Goal: Browse casually: Explore the website without a specific task or goal

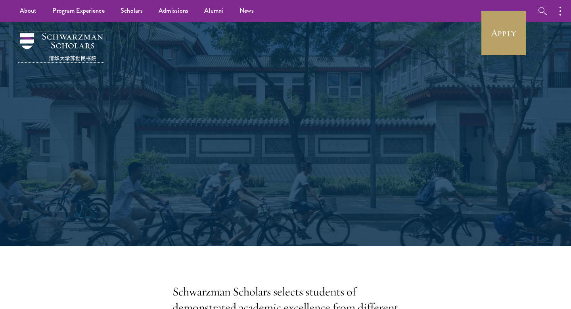
click at [34, 48] on img at bounding box center [61, 47] width 83 height 28
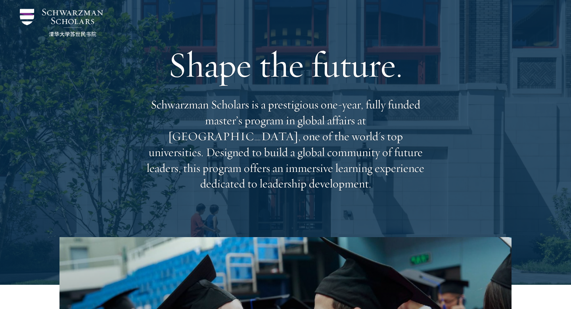
scroll to position [26, 0]
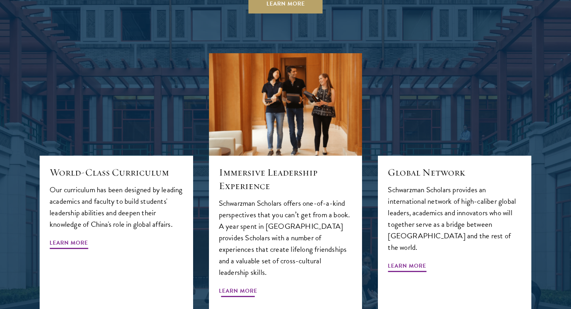
scroll to position [820, 0]
